Goal: Understand process/instructions: Learn how to perform a task or action

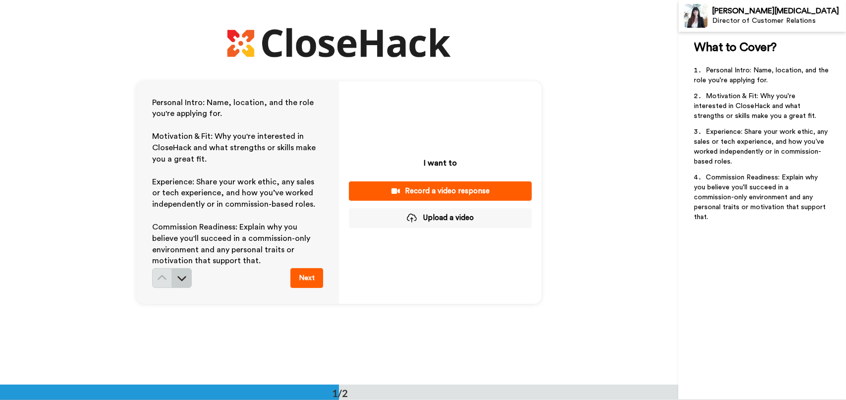
click at [181, 278] on icon at bounding box center [182, 278] width 10 height 10
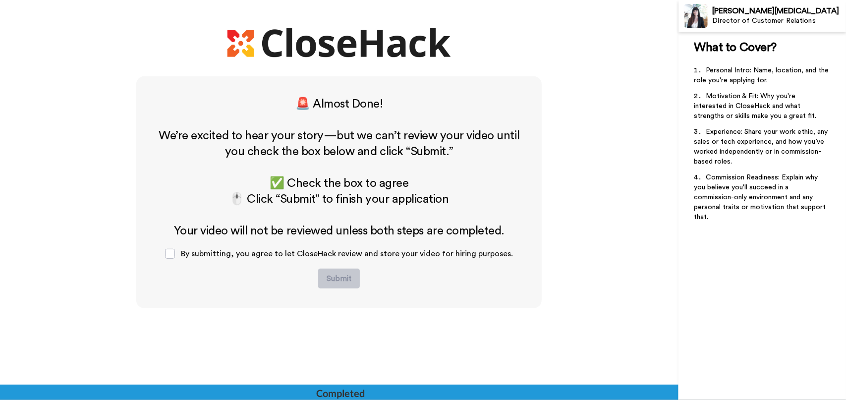
scroll to position [309, 0]
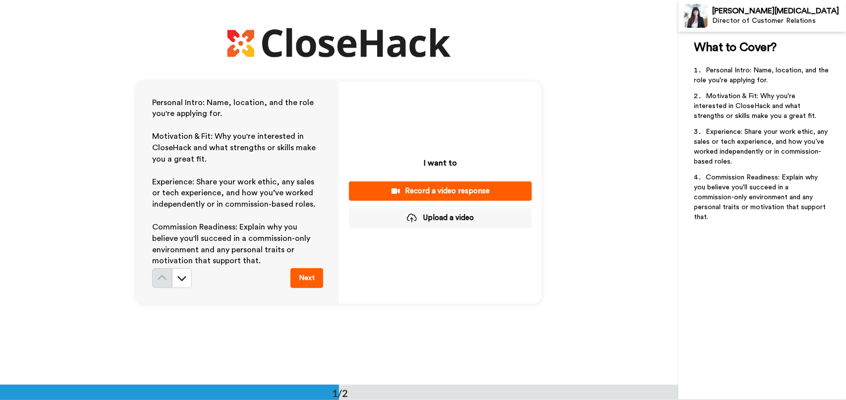
click at [457, 194] on div "Record a video response" at bounding box center [440, 191] width 167 height 10
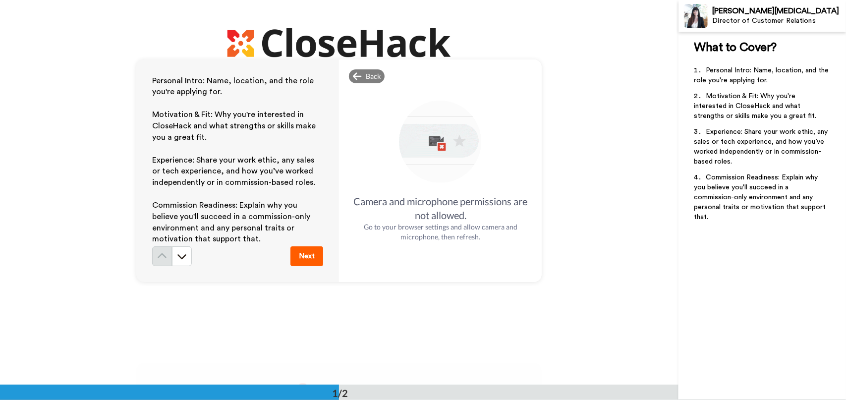
scroll to position [50, 0]
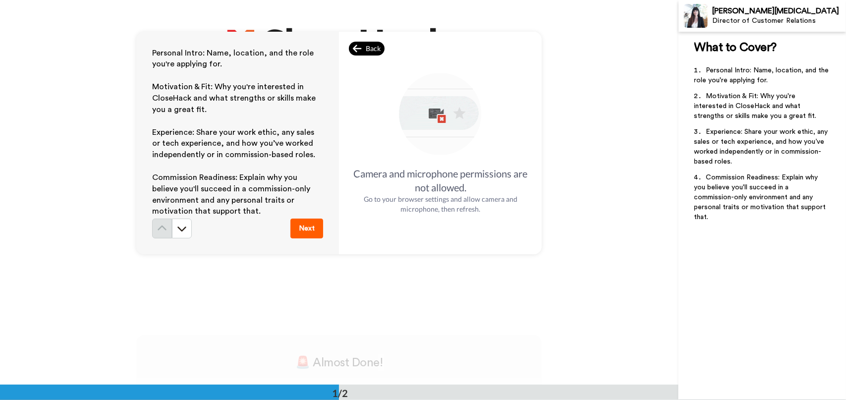
click at [358, 54] on div "Back" at bounding box center [367, 49] width 36 height 14
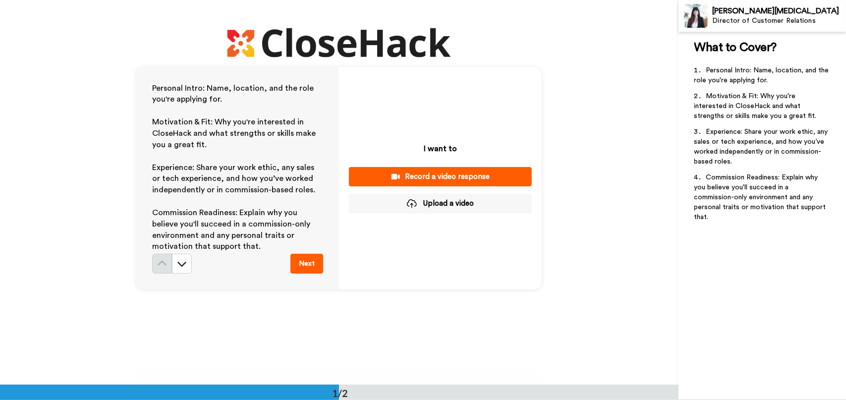
scroll to position [0, 0]
